Goal: Transaction & Acquisition: Subscribe to service/newsletter

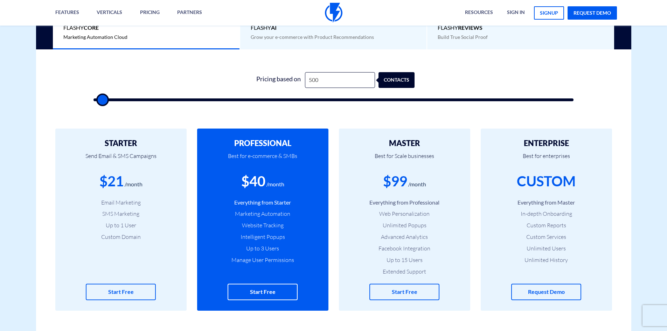
scroll to position [175, 0]
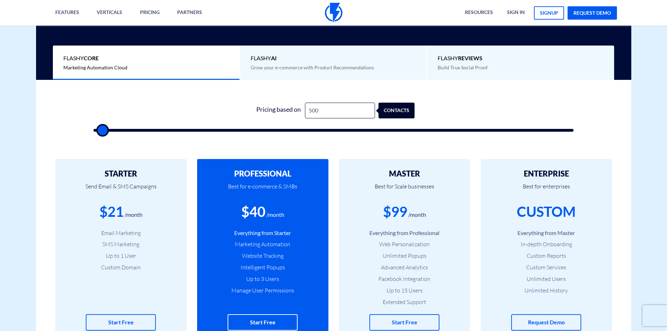
type input "1,000"
type input "1000"
type input "1,500"
type input "1500"
type input "2,000"
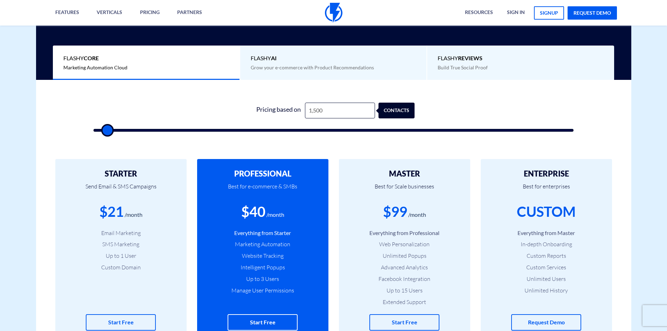
type input "2000"
type input "2,500"
type input "2500"
type input "2,000"
type input "2000"
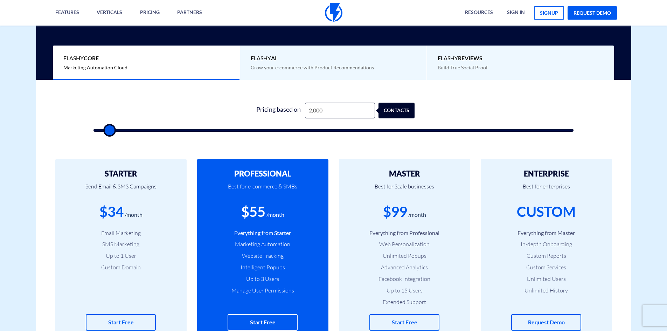
type input "1,500"
type input "1500"
type input "2,000"
type input "2000"
type input "3,000"
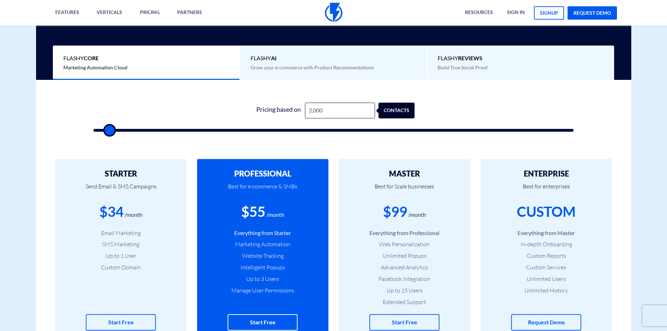
type input "3000"
type input "4,500"
type input "4500"
type input "5,500"
type input "5500"
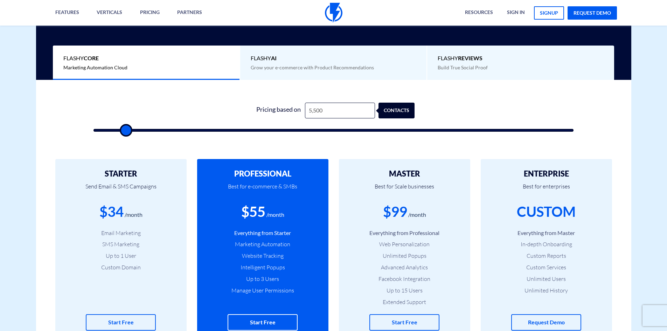
type input "6,000"
type input "6000"
type input "6,500"
type input "6500"
type input "6,000"
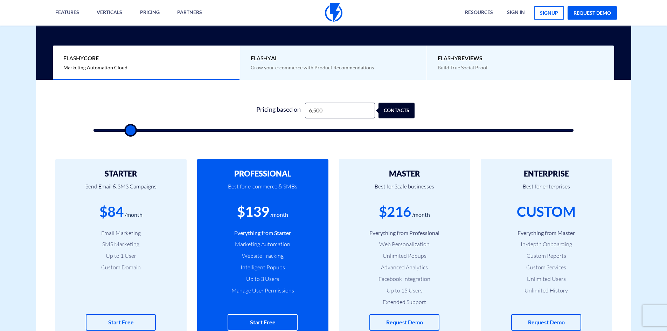
type input "6000"
type input "5,500"
drag, startPoint x: 103, startPoint y: 134, endPoint x: 126, endPoint y: 138, distance: 24.2
type input "5500"
click at [126, 132] on input "range" at bounding box center [334, 130] width 481 height 3
